Goal: Book appointment/travel/reservation

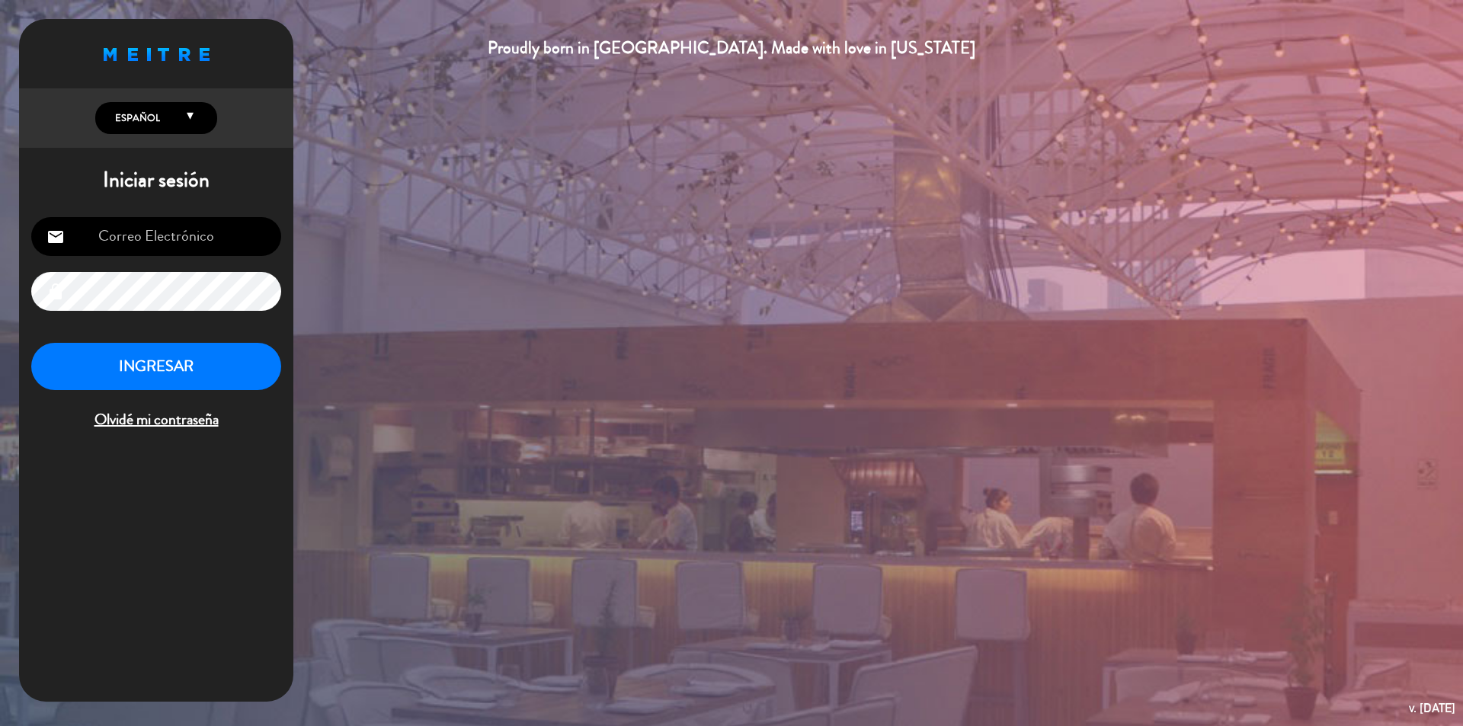
type input "[PERSON_NAME][EMAIL_ADDRESS][DOMAIN_NAME]"
click at [139, 360] on button "INGRESAR" at bounding box center [156, 367] width 250 height 48
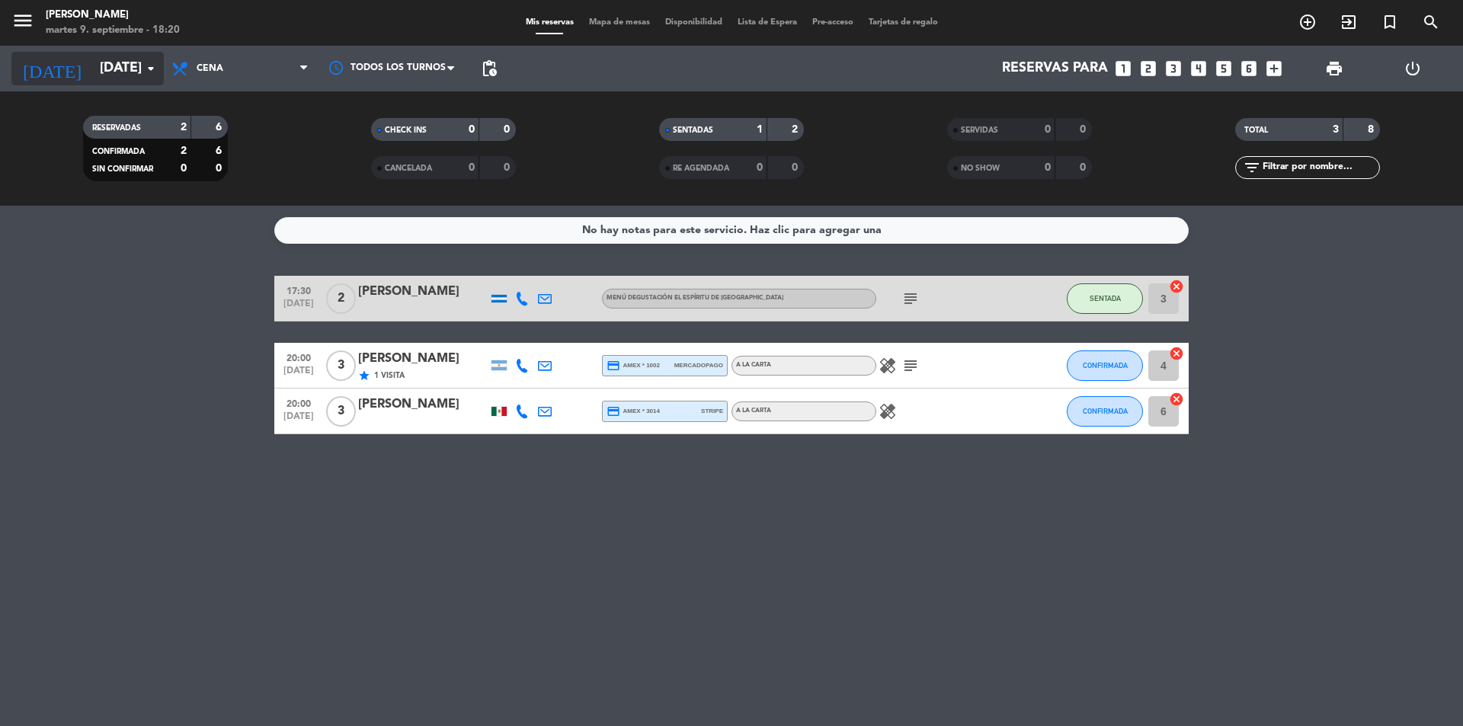
click at [149, 66] on icon "arrow_drop_down" at bounding box center [151, 68] width 18 height 18
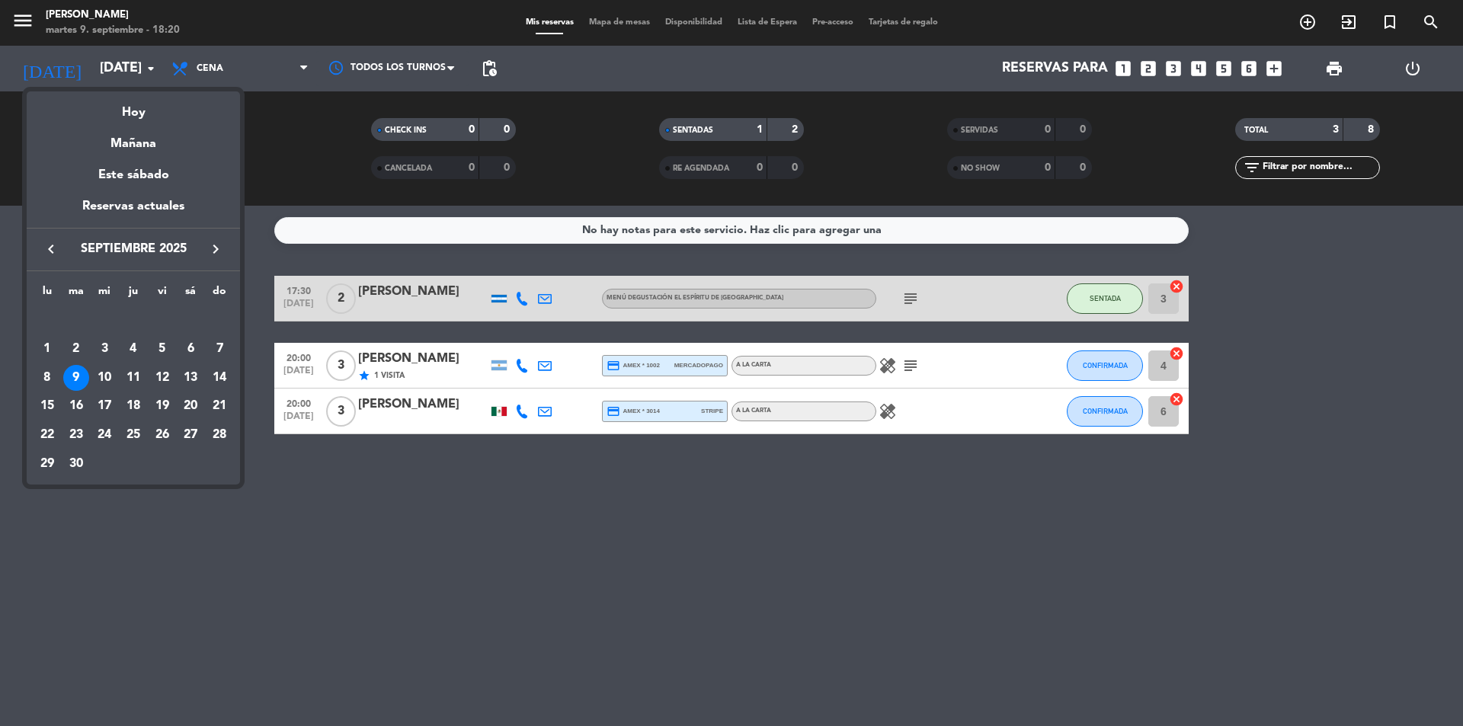
click at [213, 246] on icon "keyboard_arrow_right" at bounding box center [215, 249] width 18 height 18
click at [648, 448] on div at bounding box center [731, 363] width 1463 height 726
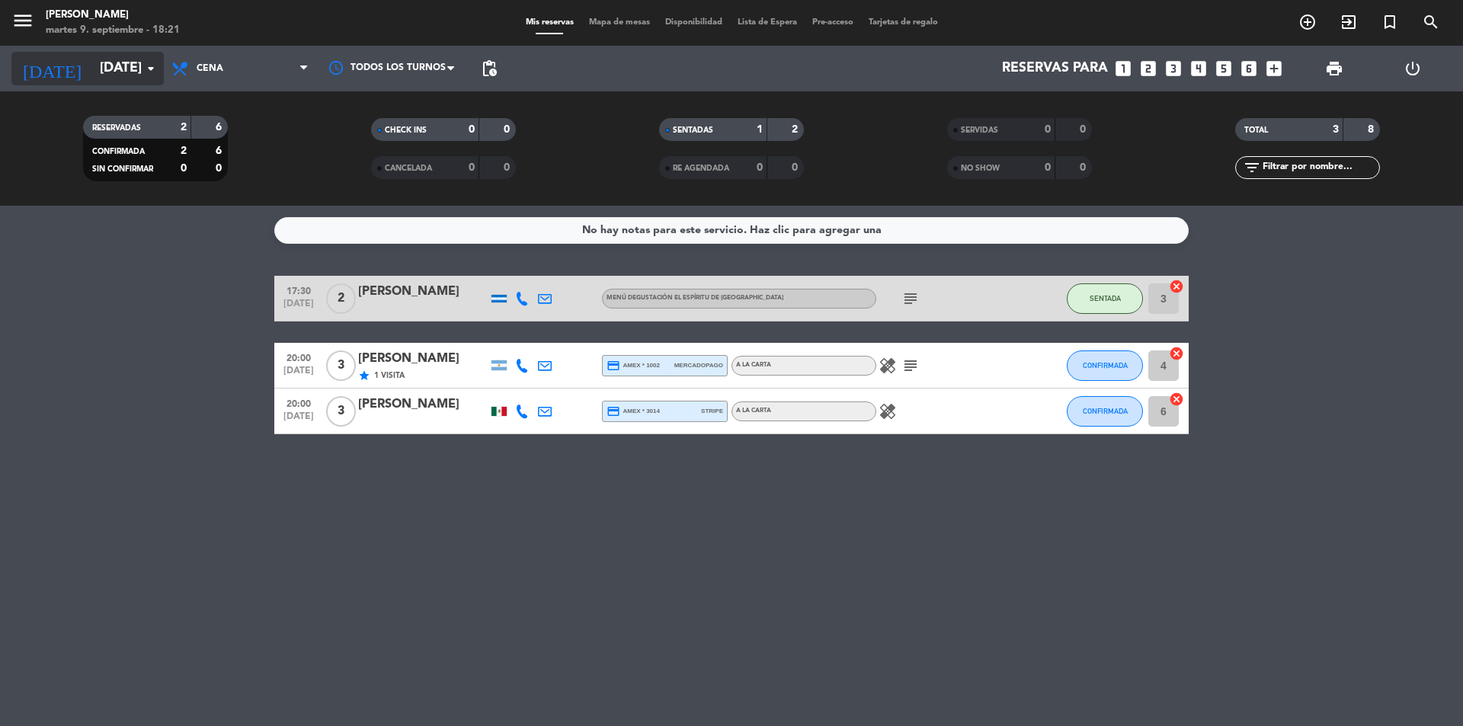
click at [158, 67] on icon "arrow_drop_down" at bounding box center [151, 68] width 18 height 18
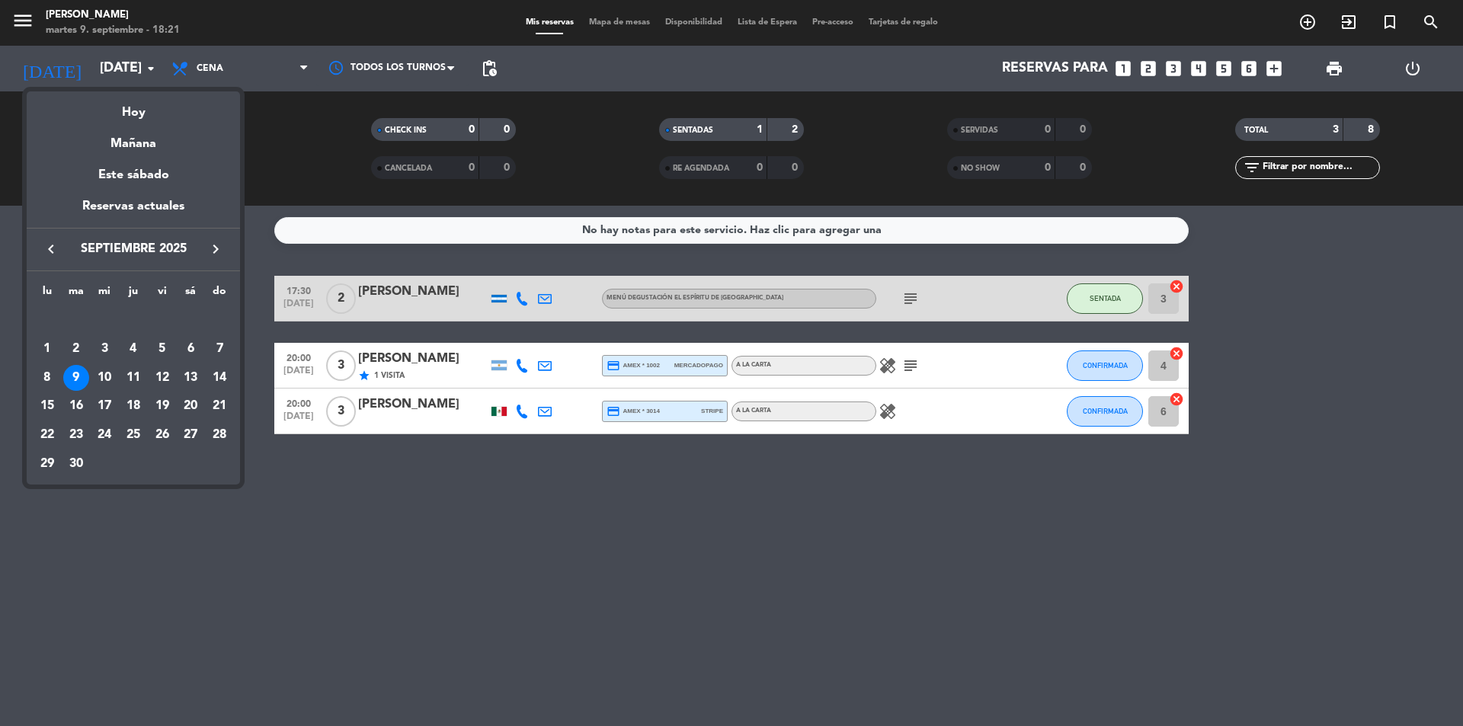
click at [213, 248] on icon "keyboard_arrow_right" at bounding box center [215, 249] width 18 height 18
click at [193, 379] on div "11" at bounding box center [190, 378] width 26 height 26
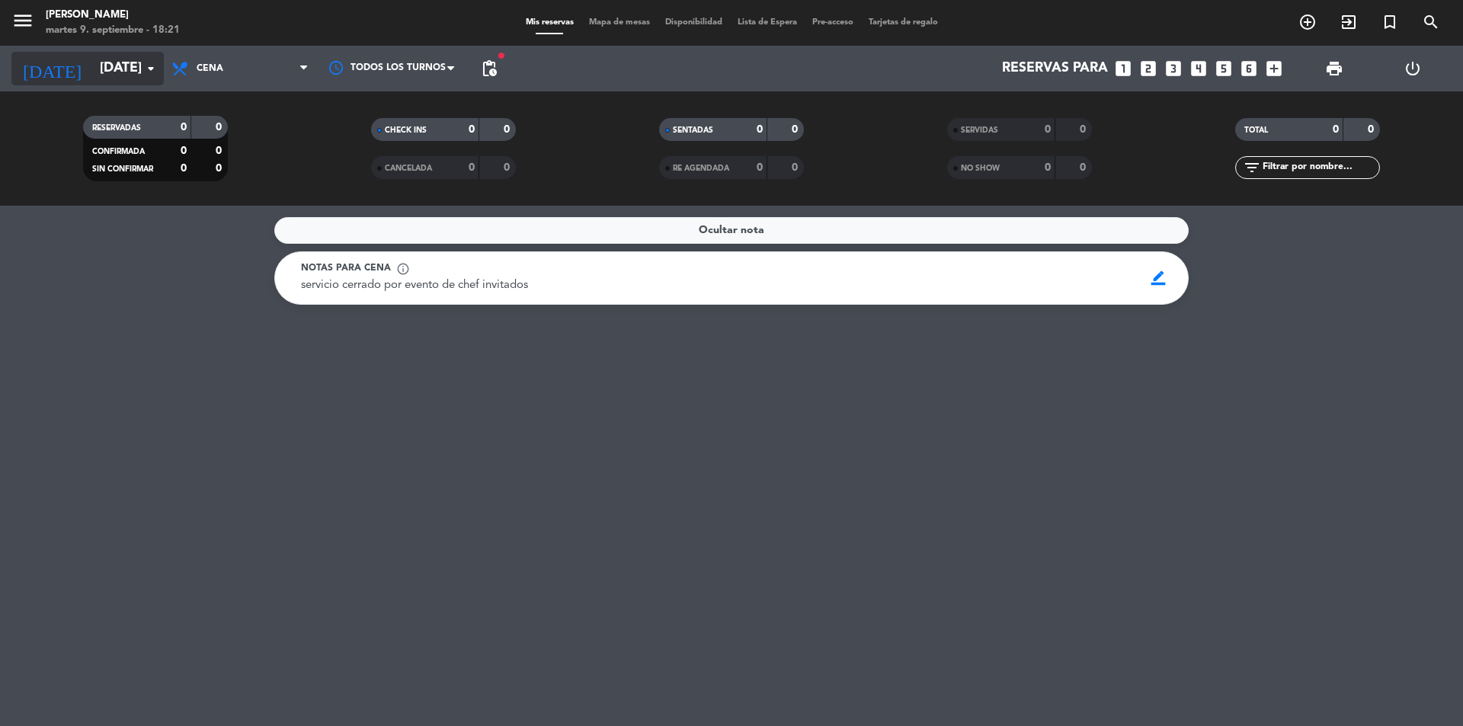
click at [148, 62] on icon "arrow_drop_down" at bounding box center [151, 68] width 18 height 18
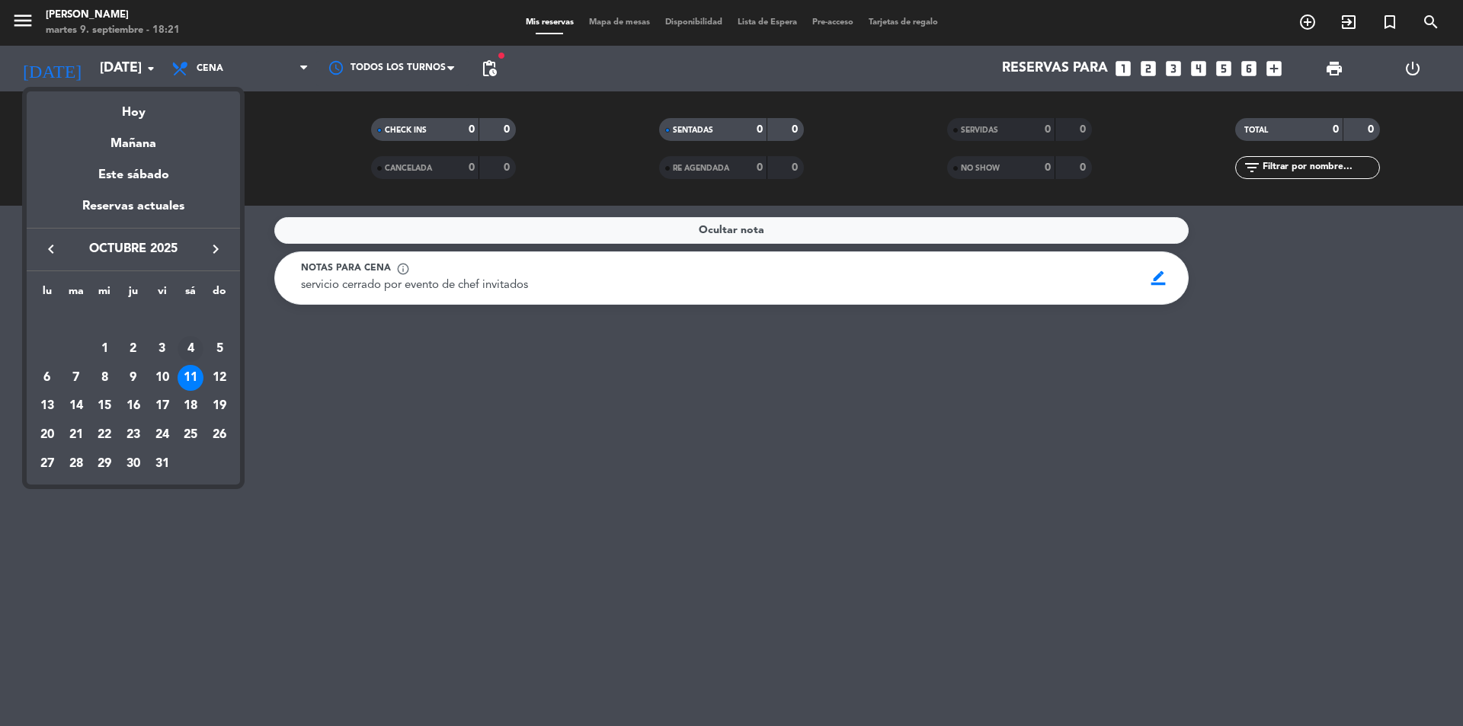
click at [191, 344] on div "4" at bounding box center [190, 349] width 26 height 26
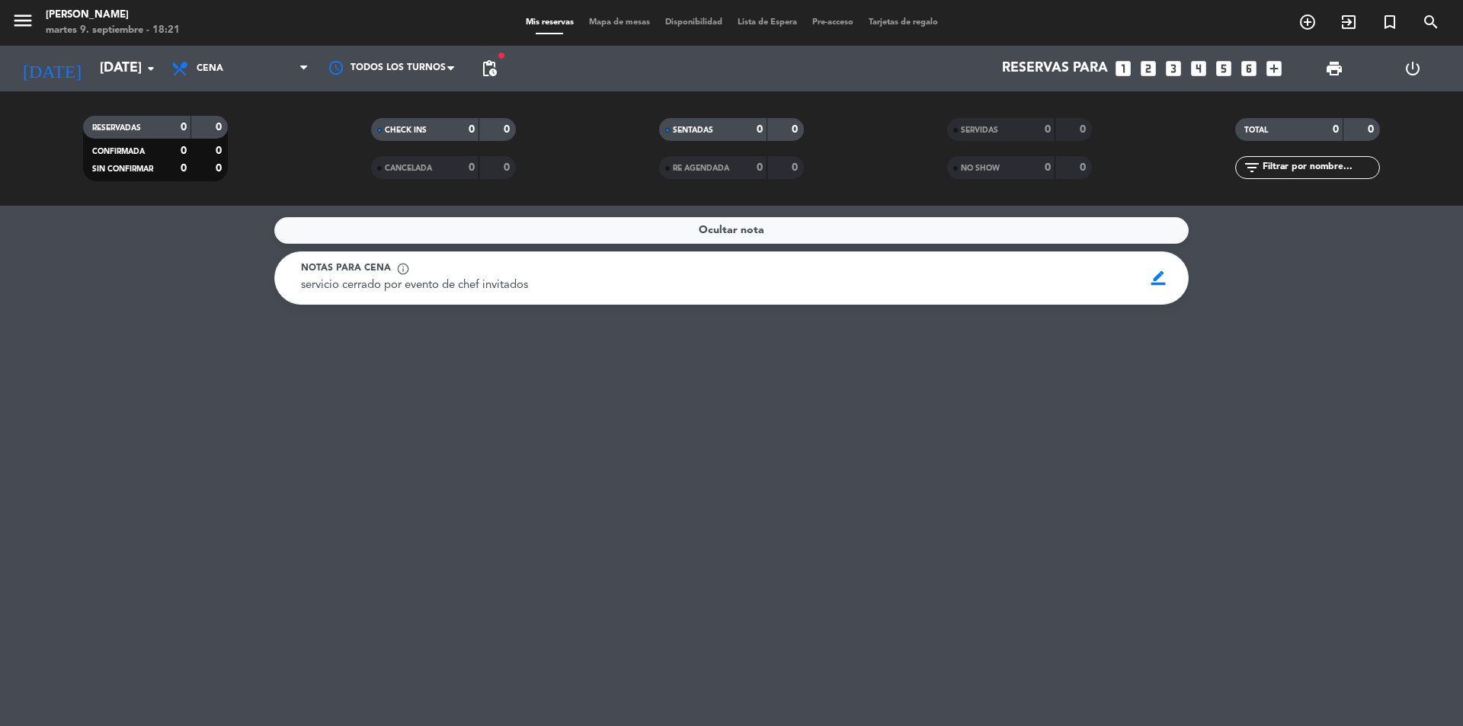
type input "[DATE]"
